Goal: Transaction & Acquisition: Book appointment/travel/reservation

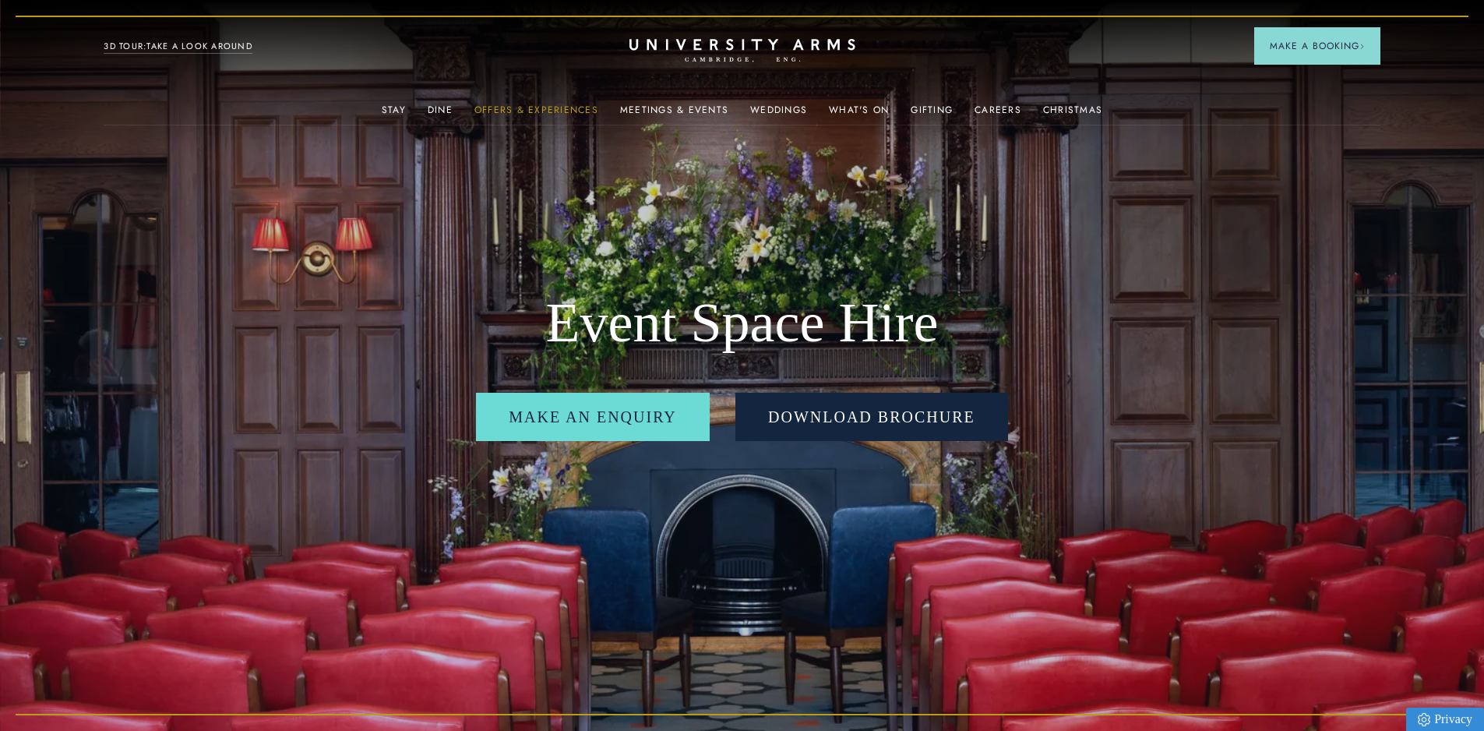
click at [513, 111] on link "Offers & Experiences" at bounding box center [536, 114] width 124 height 20
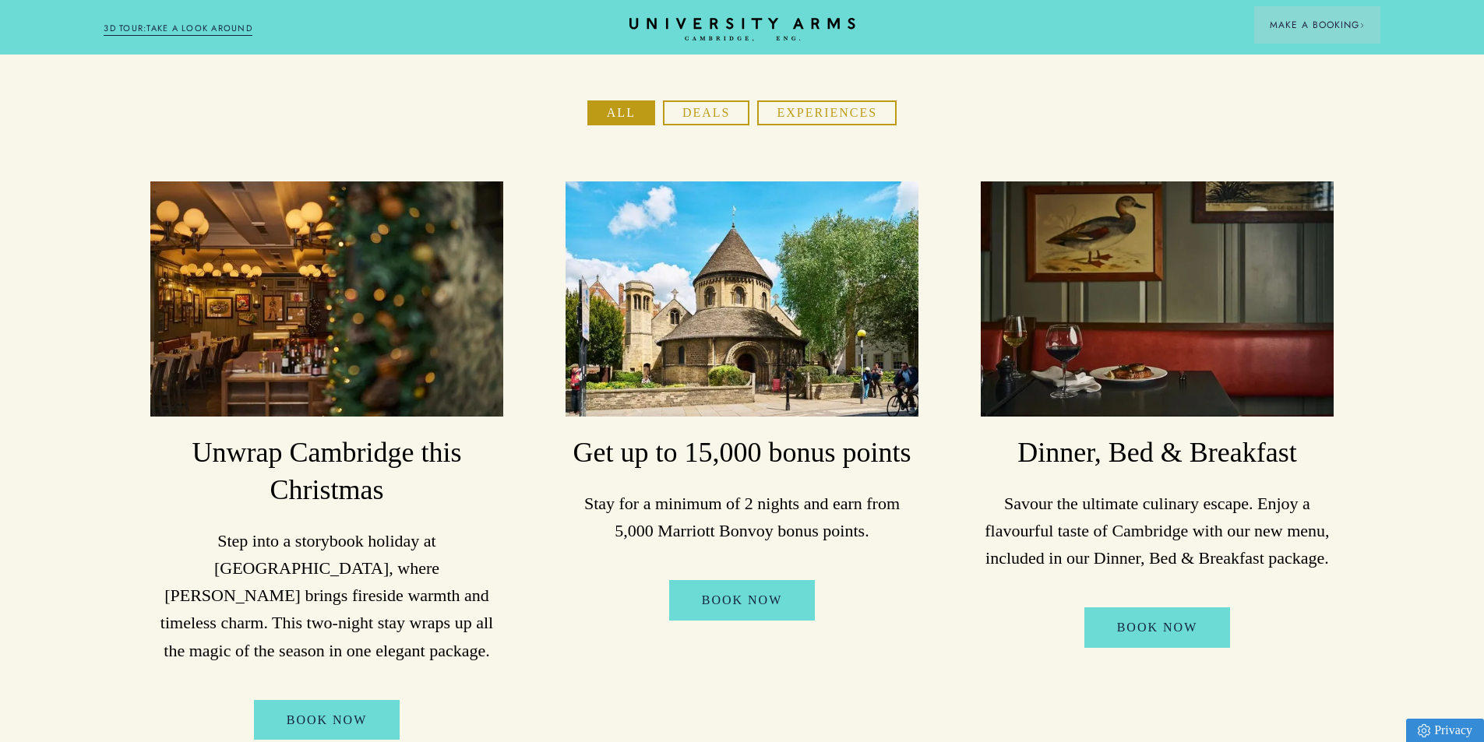
scroll to position [234, 0]
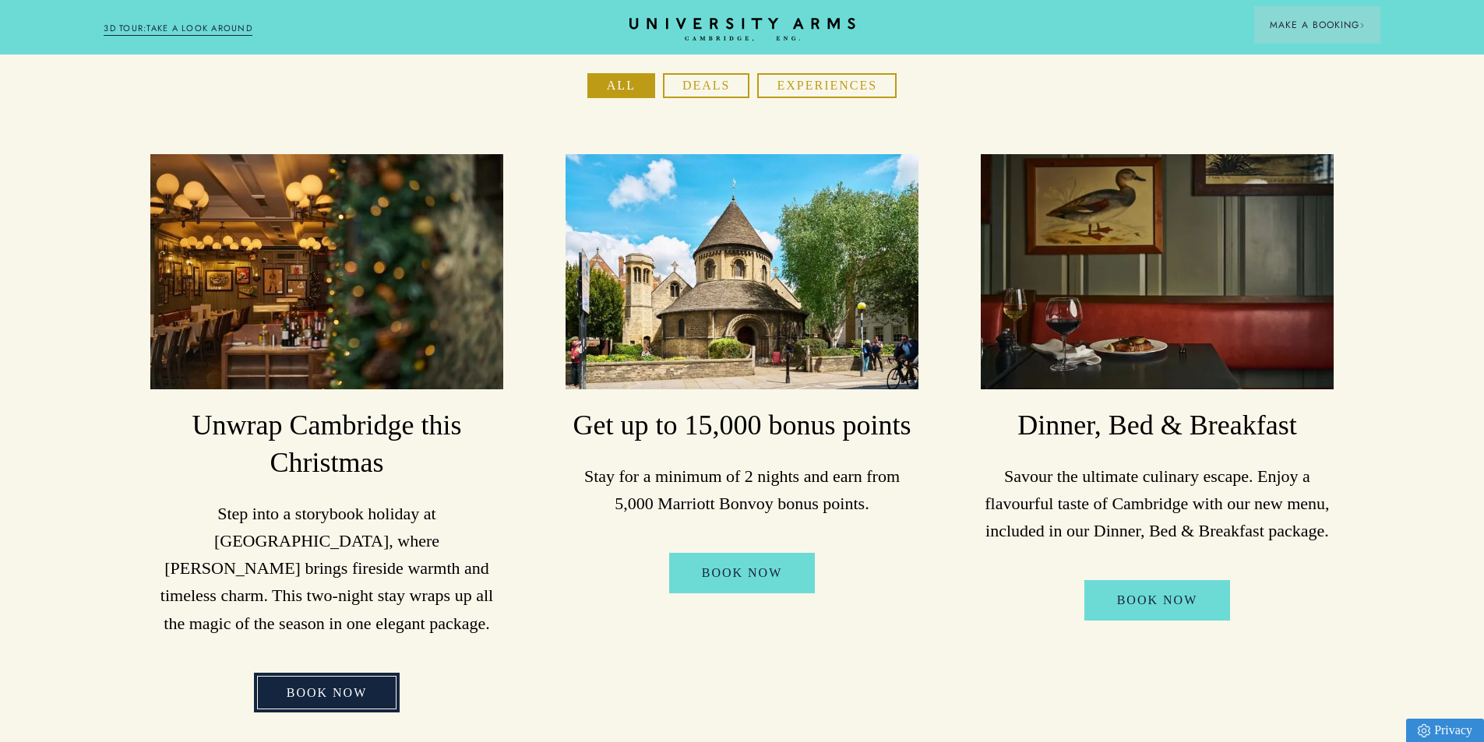
click at [337, 673] on link "BOOK NOW" at bounding box center [327, 693] width 146 height 41
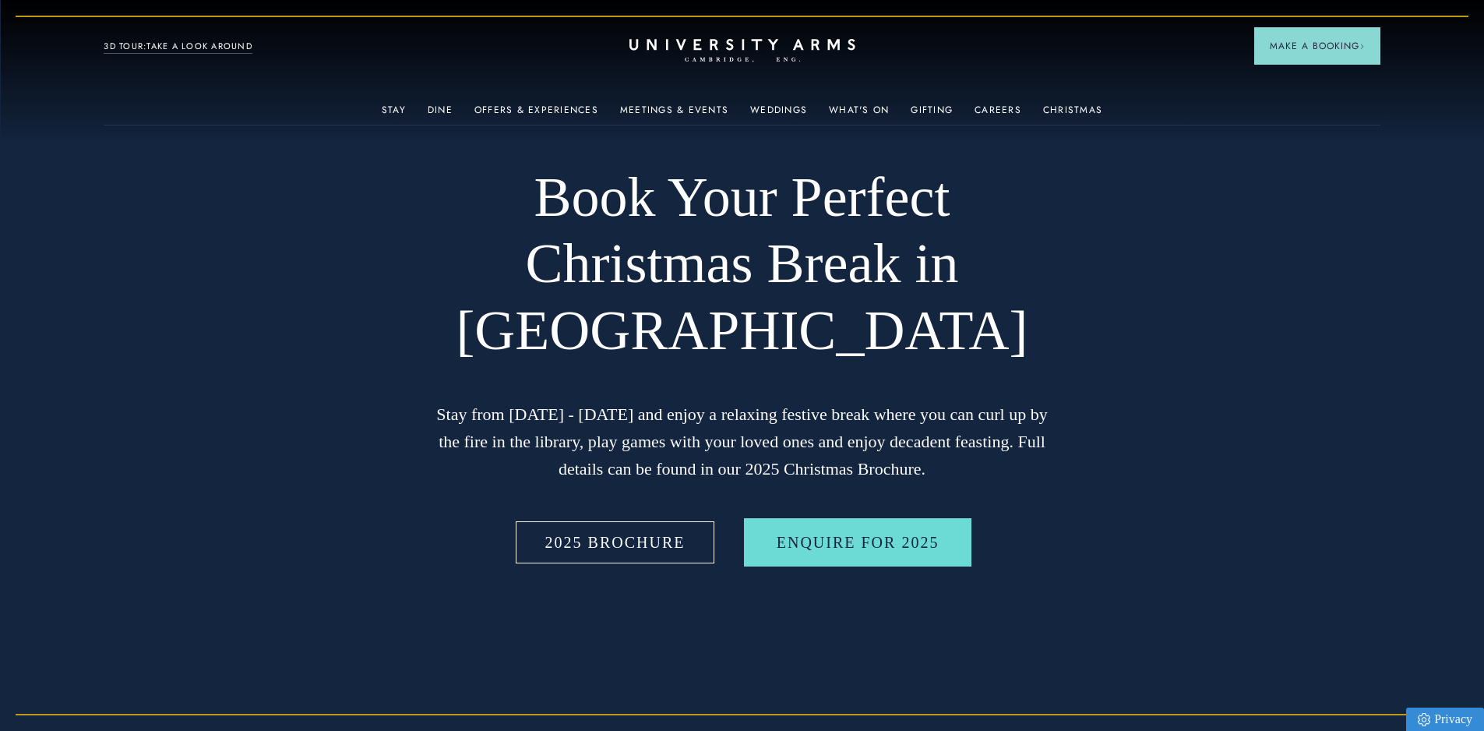
click at [619, 543] on link "2025 BROCHURE" at bounding box center [616, 542] width 206 height 48
